Goal: Information Seeking & Learning: Understand process/instructions

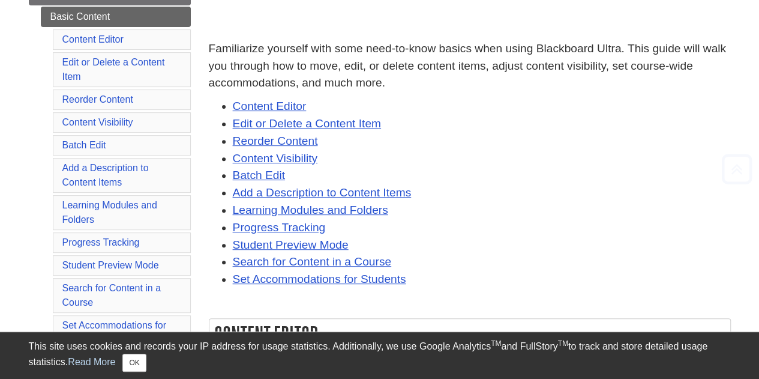
scroll to position [180, 0]
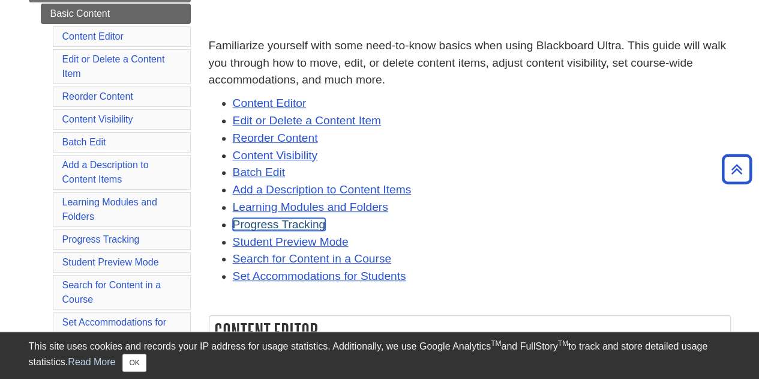
click at [302, 226] on link "Progress Tracking" at bounding box center [279, 224] width 93 height 13
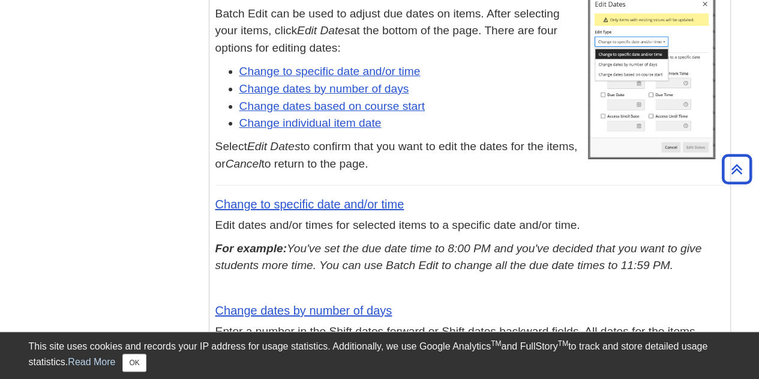
scroll to position [9094, 0]
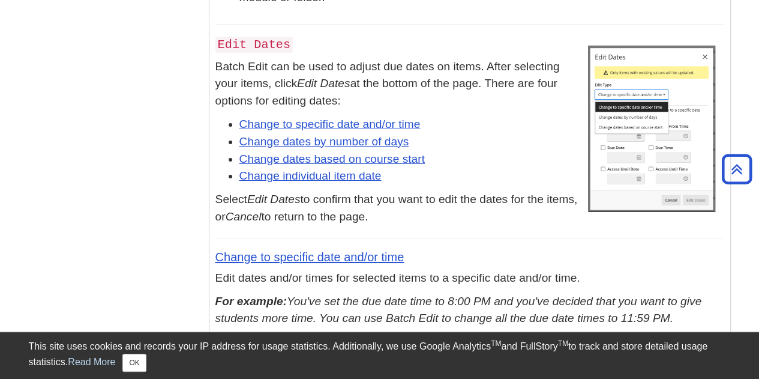
scroll to position [8914, 0]
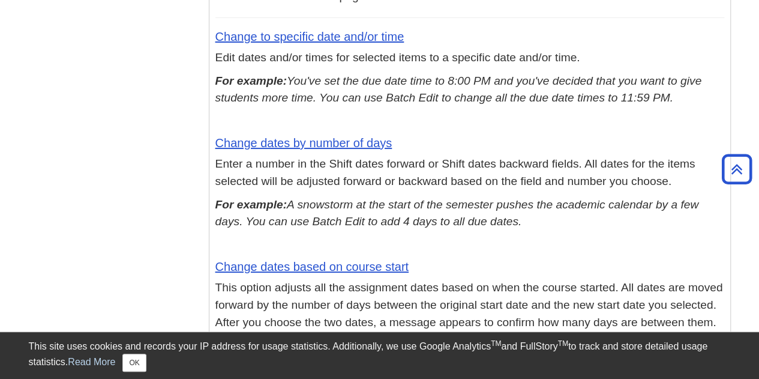
scroll to position [9154, 0]
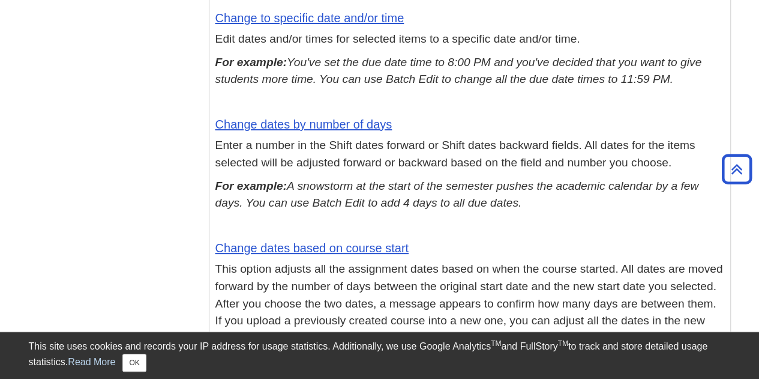
copy div "Progress Tracking"
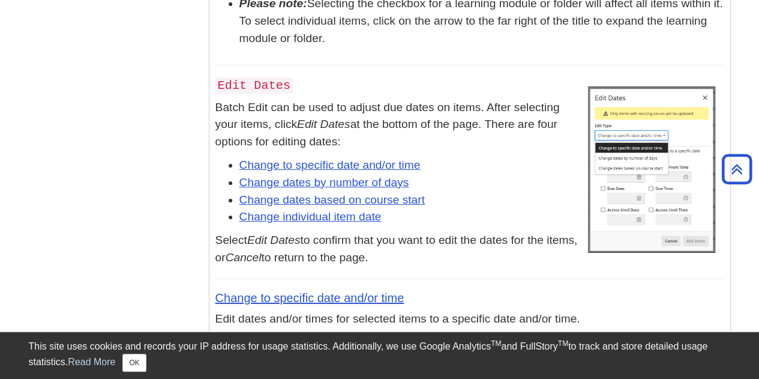
scroll to position [8974, 0]
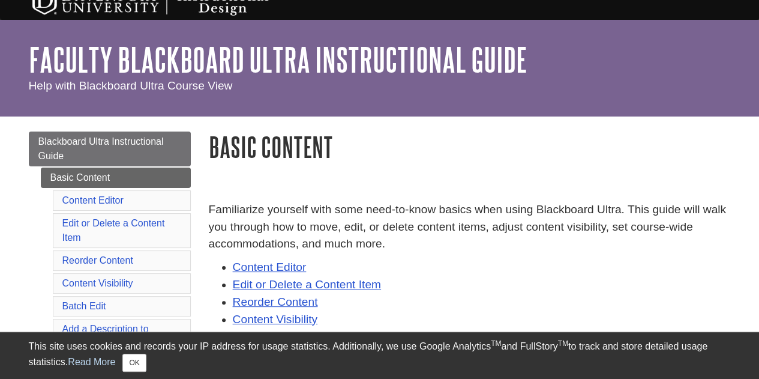
scroll to position [0, 0]
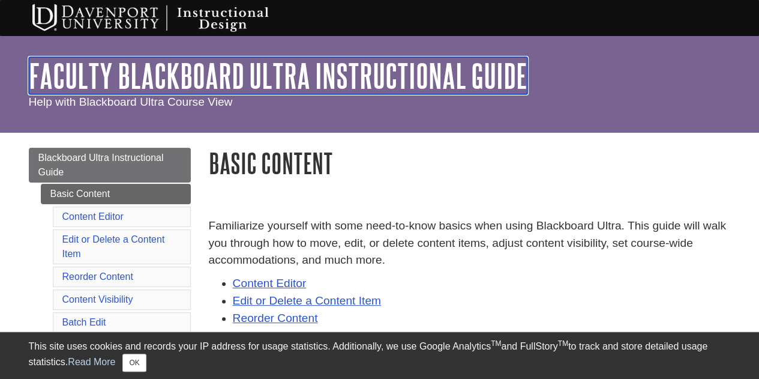
click at [313, 72] on link "Faculty Blackboard Ultra Instructional Guide" at bounding box center [278, 75] width 499 height 37
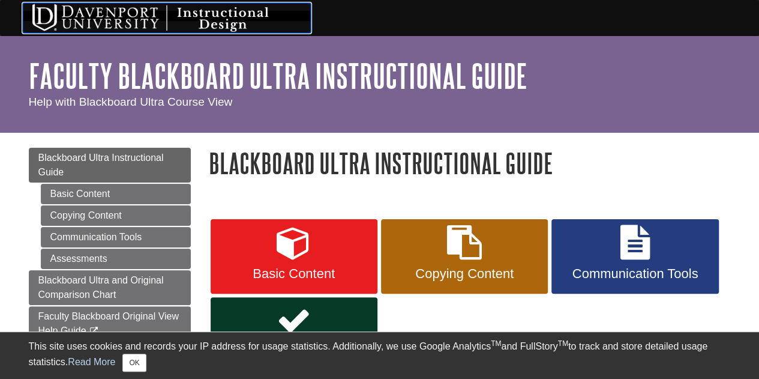
click at [137, 9] on img at bounding box center [167, 18] width 288 height 30
